Goal: Task Accomplishment & Management: Manage account settings

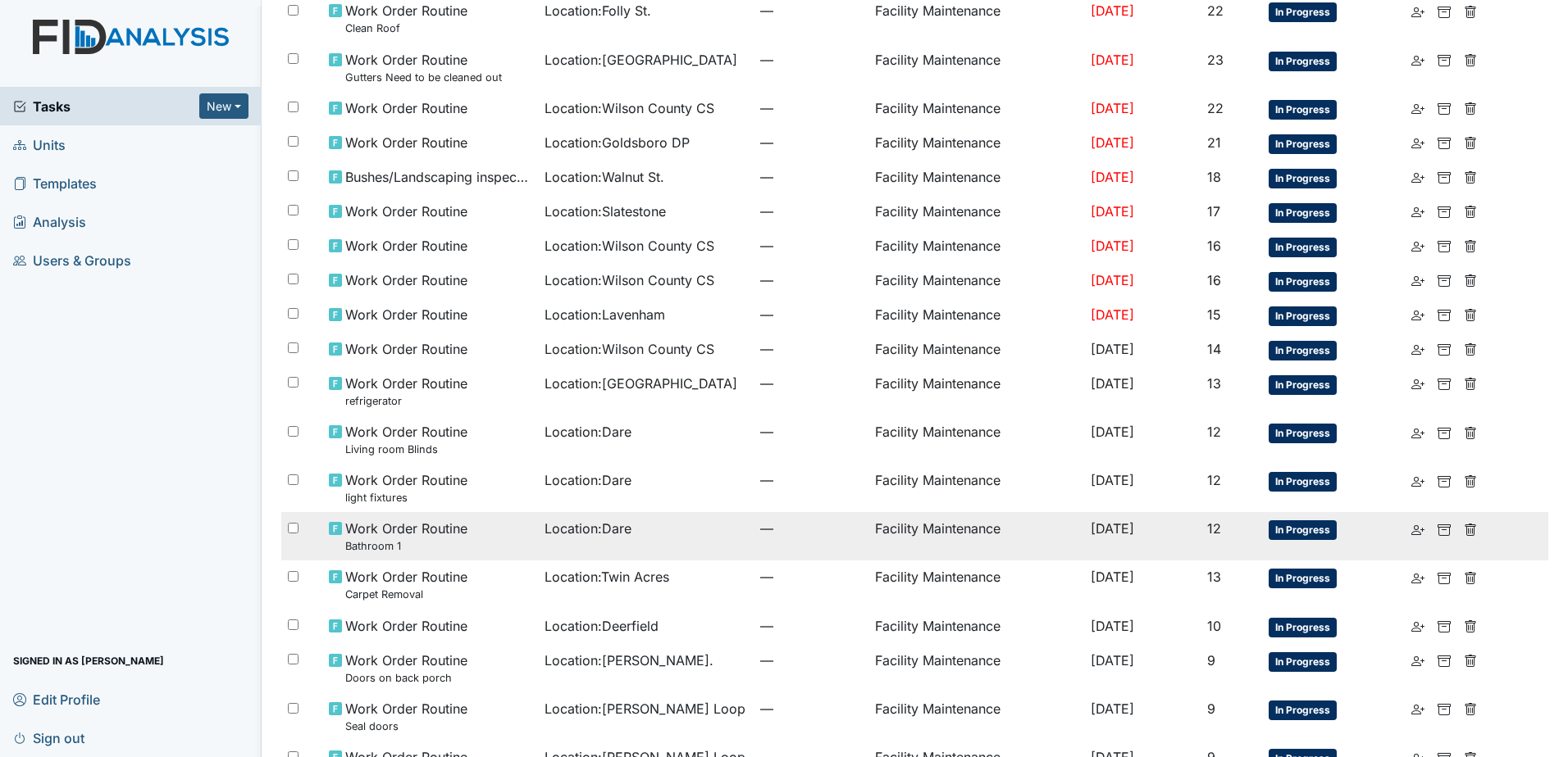
scroll to position [776, 0]
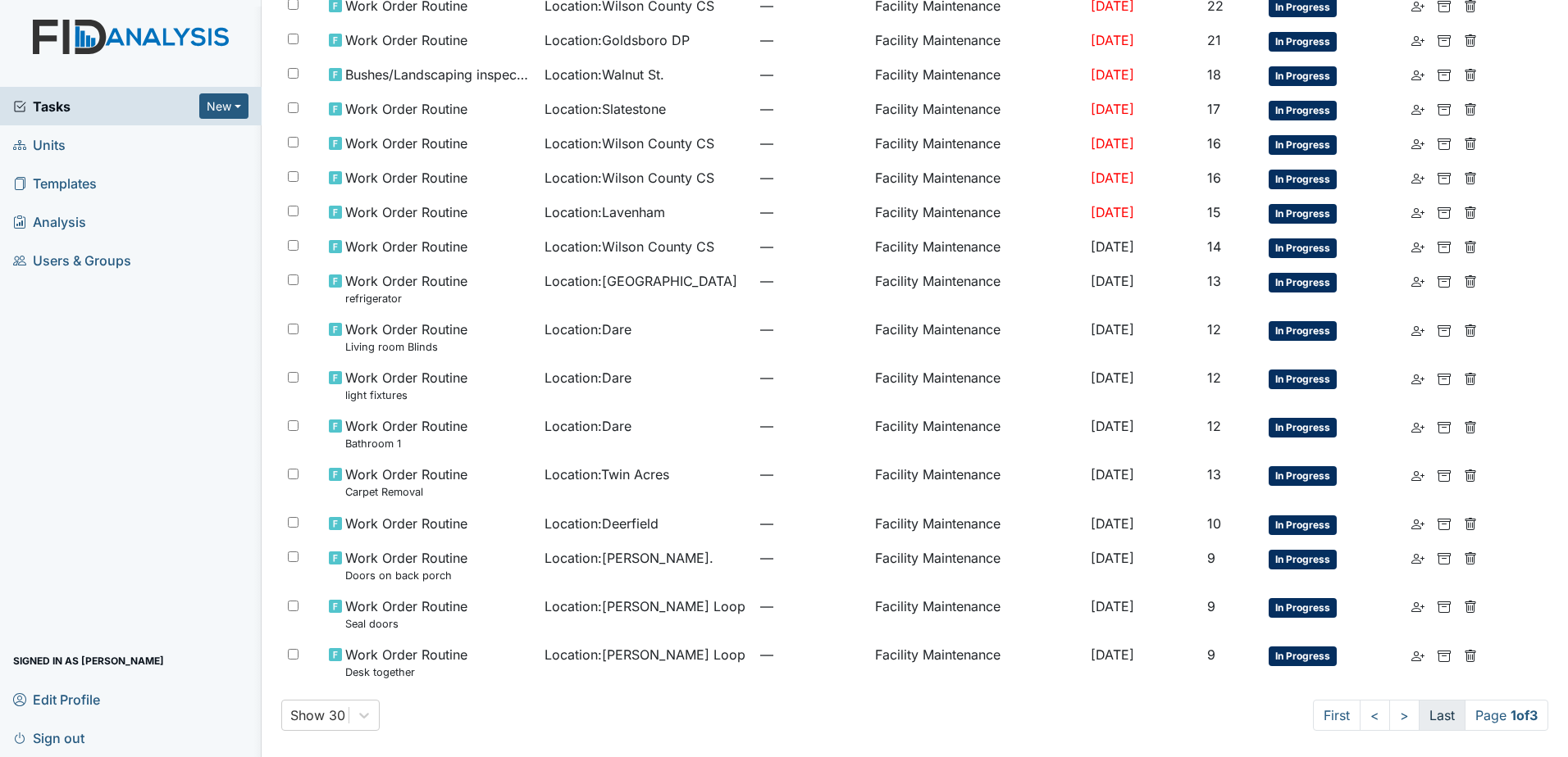
click at [1431, 718] on link "Last" at bounding box center [1441, 715] width 46 height 32
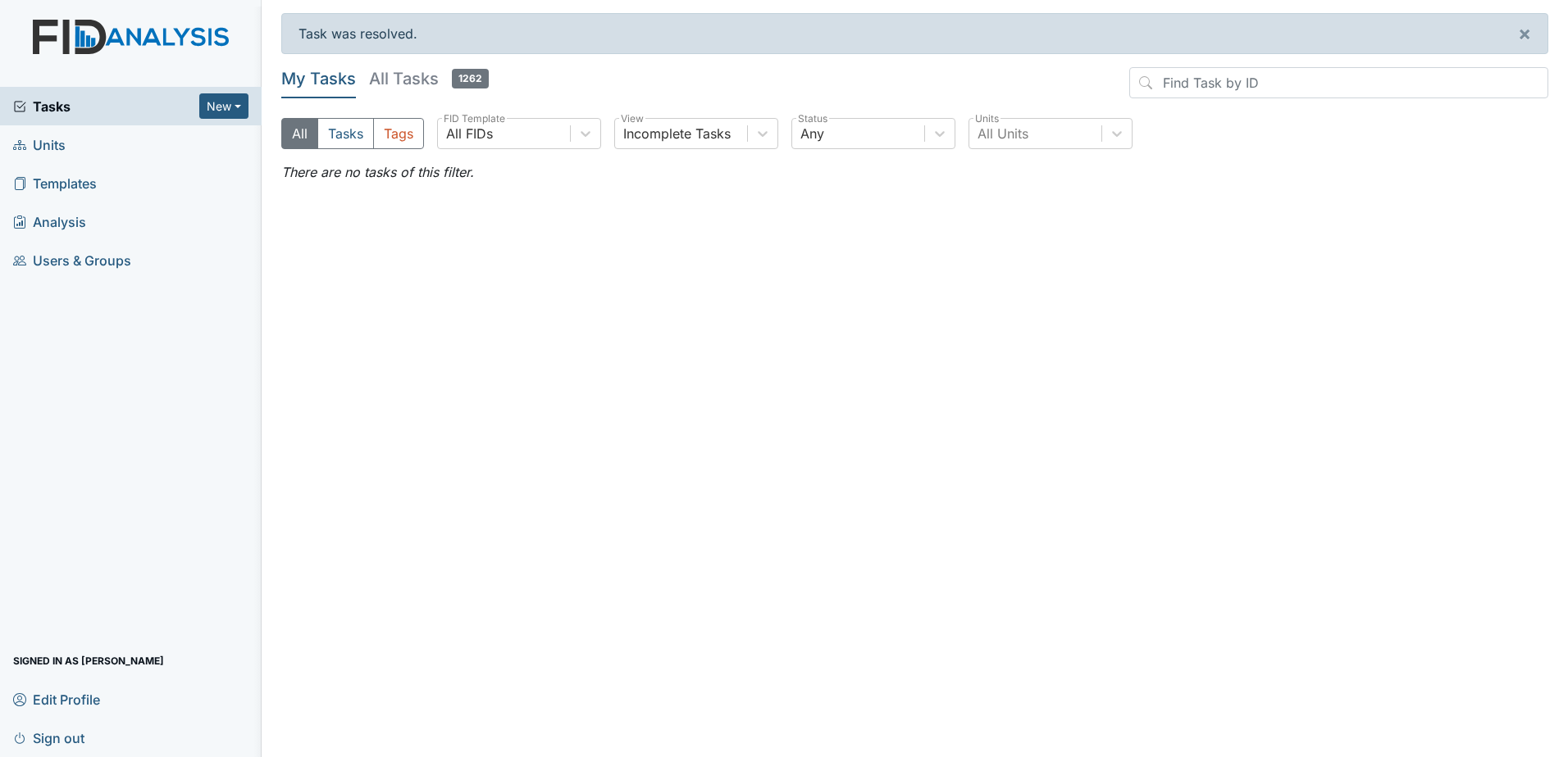
click at [132, 114] on span "Tasks" at bounding box center [106, 107] width 186 height 20
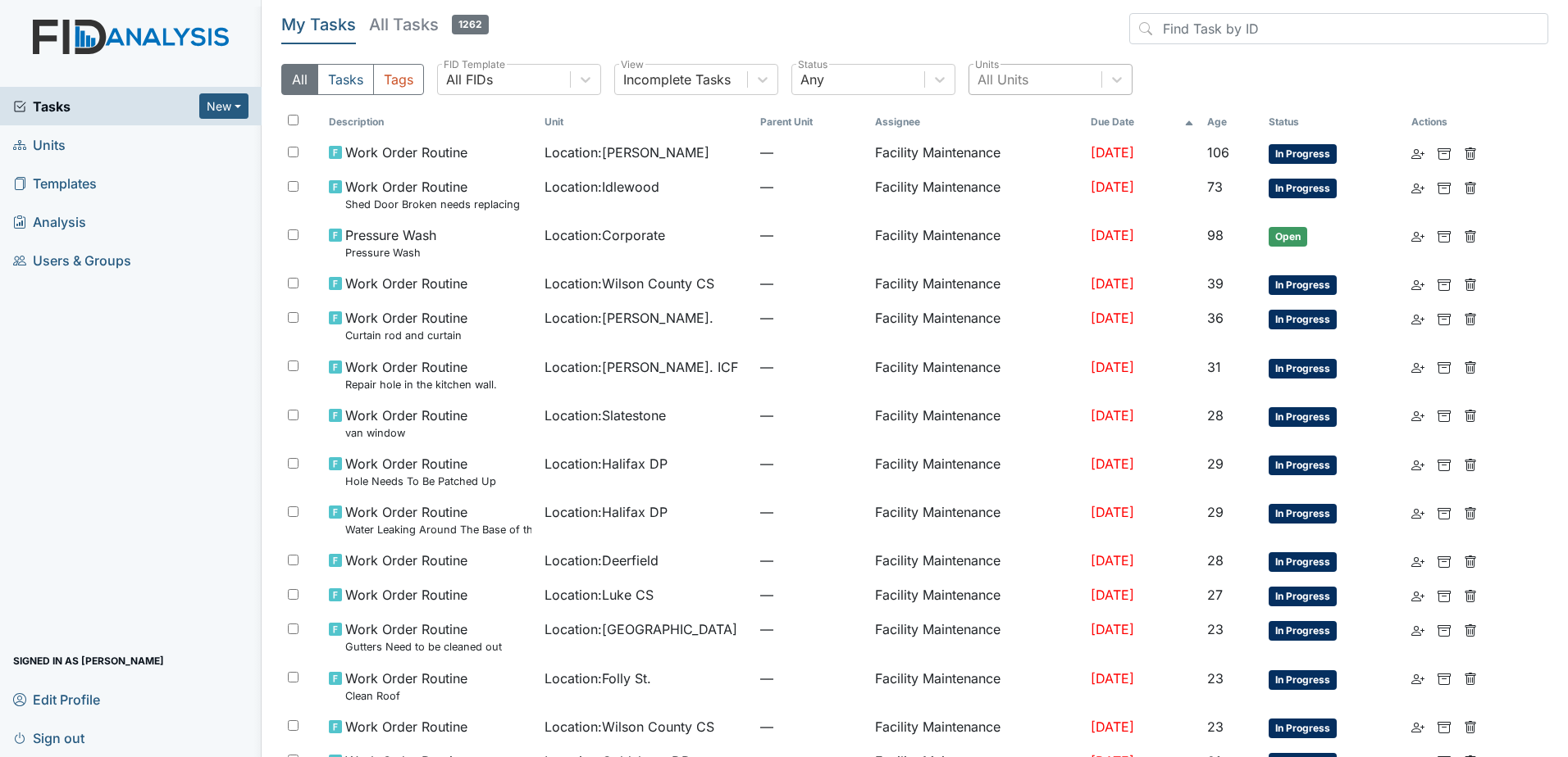
click at [991, 92] on div "All Units" at bounding box center [1035, 80] width 132 height 30
type input "beaufort"
click at [1030, 126] on div "[GEOGRAPHIC_DATA]" at bounding box center [1051, 121] width 164 height 33
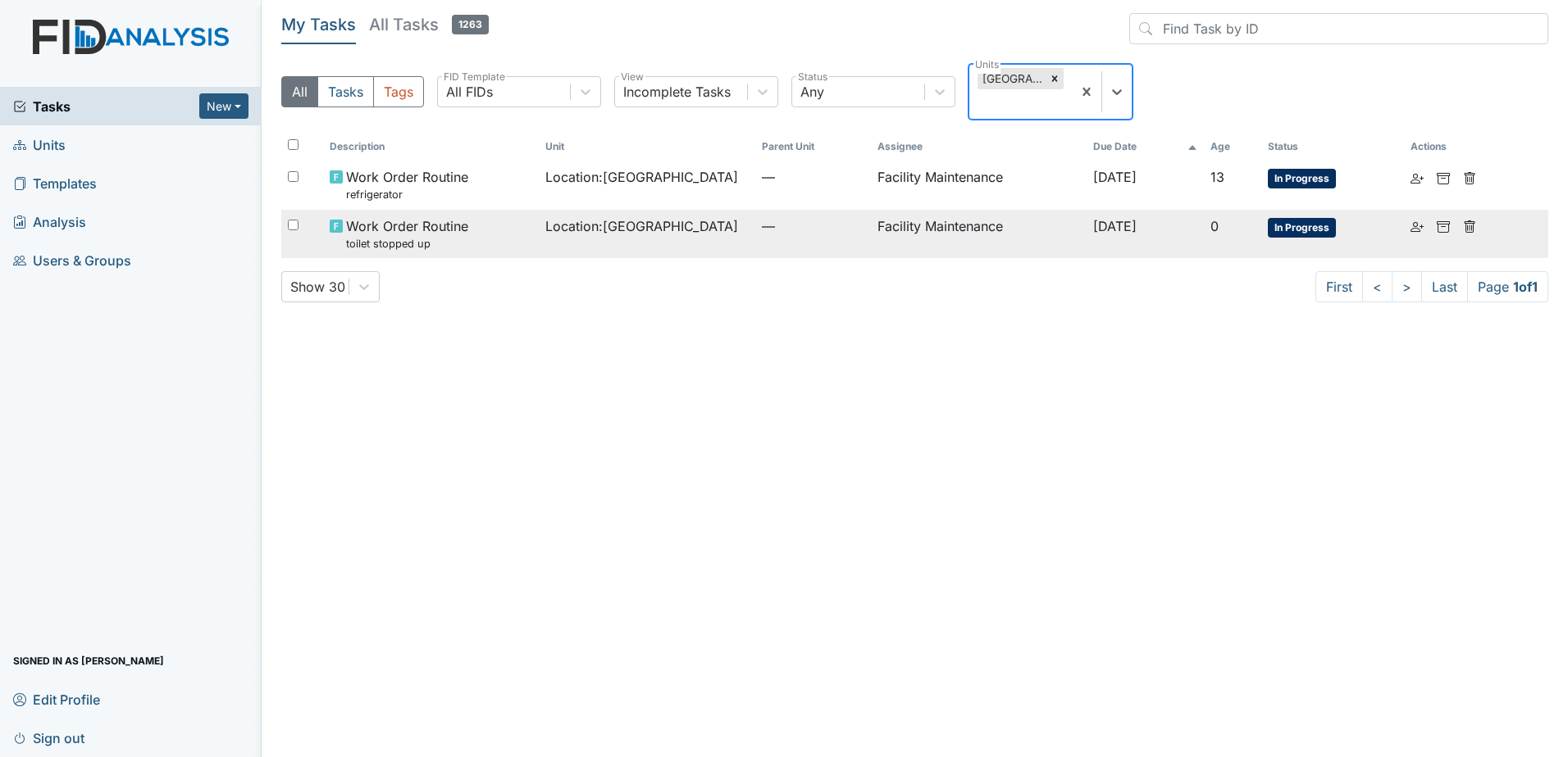
click at [882, 215] on td "Facility Maintenance" at bounding box center [979, 233] width 217 height 48
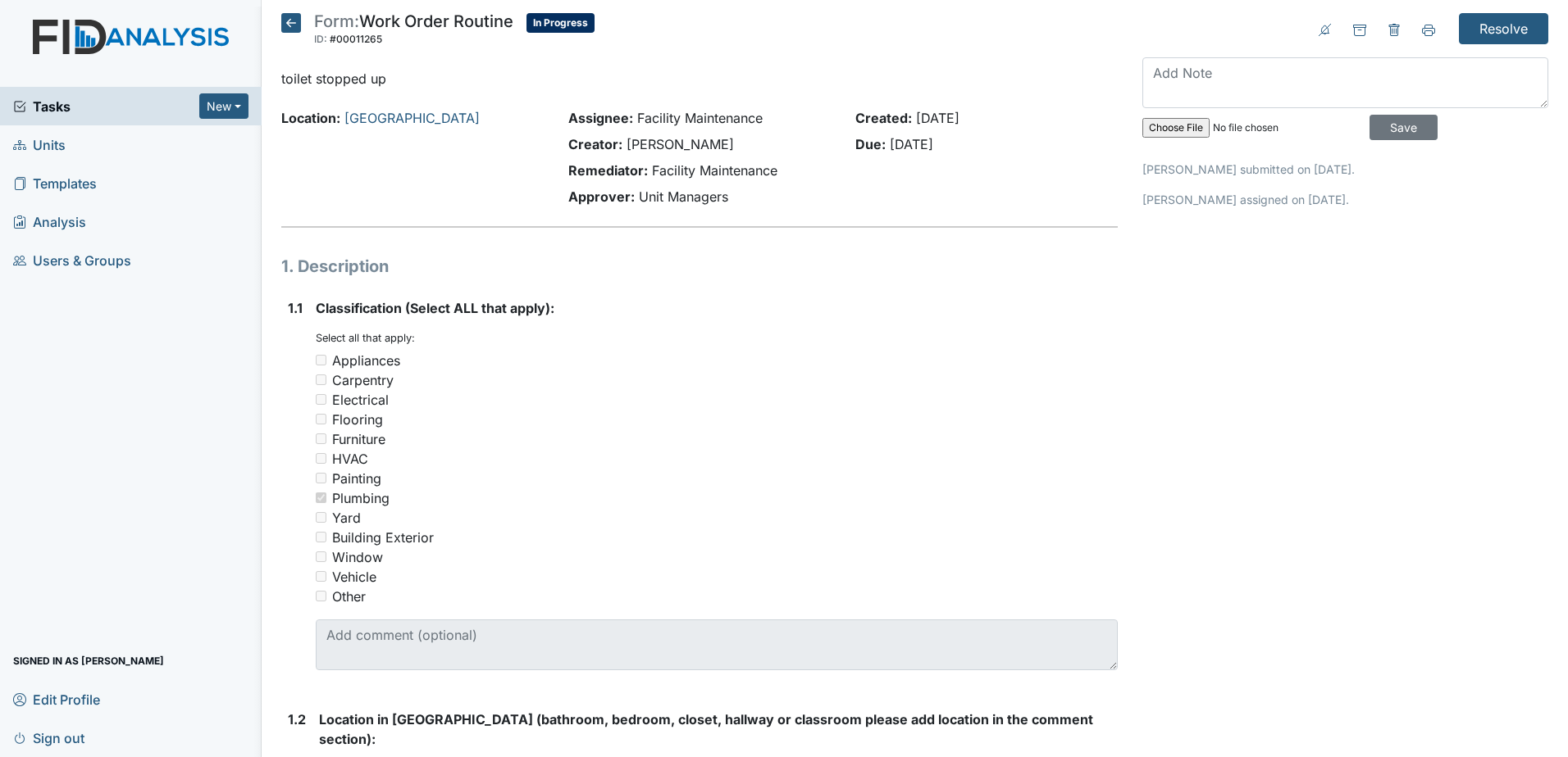
click at [165, 113] on span "Tasks" at bounding box center [106, 107] width 186 height 20
